Goal: Find specific page/section: Find specific page/section

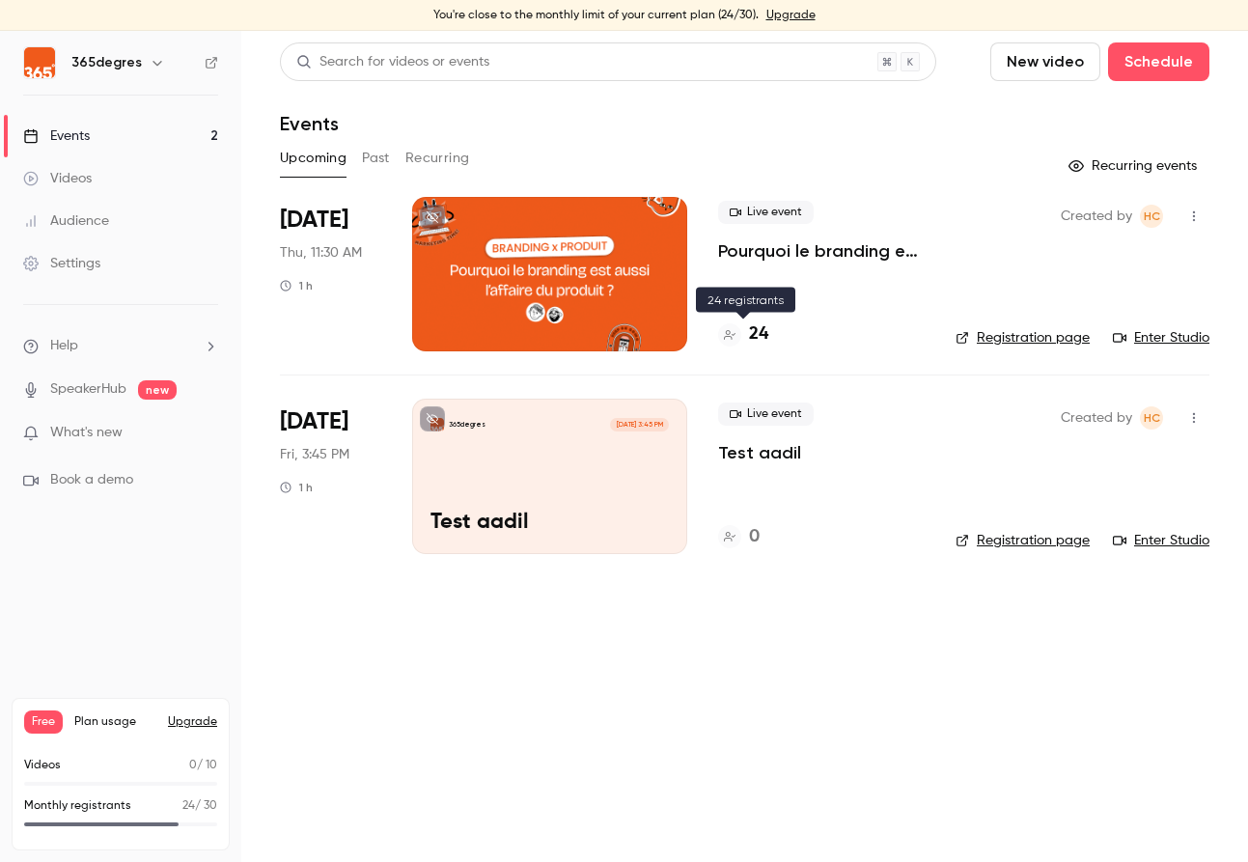
click at [753, 334] on h4 "24" at bounding box center [758, 334] width 19 height 26
